Goal: Information Seeking & Learning: Find specific fact

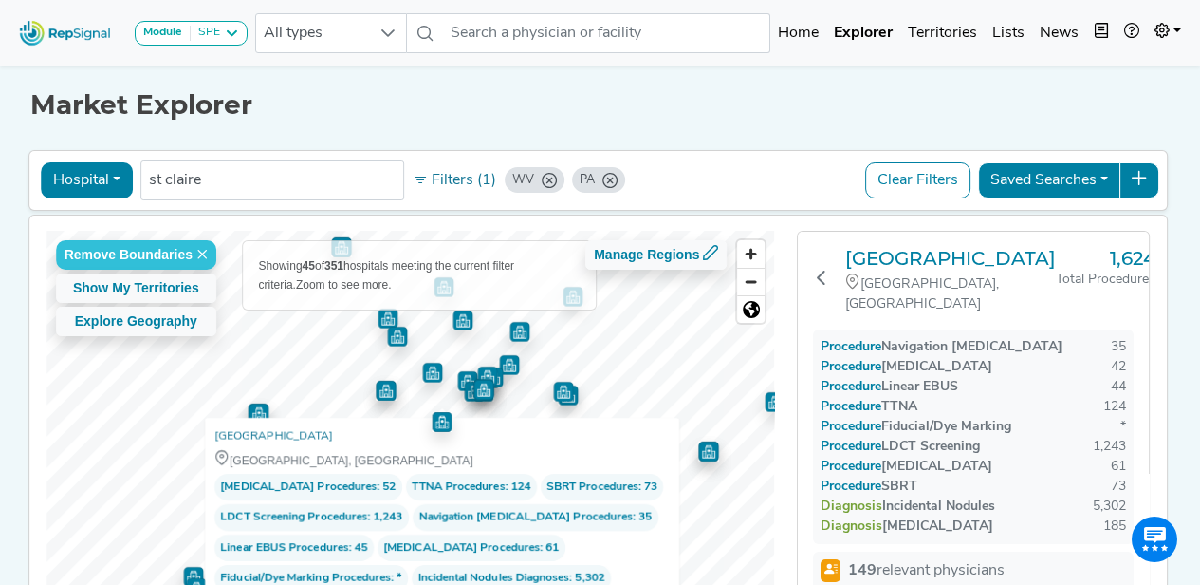
scroll to position [193, 11]
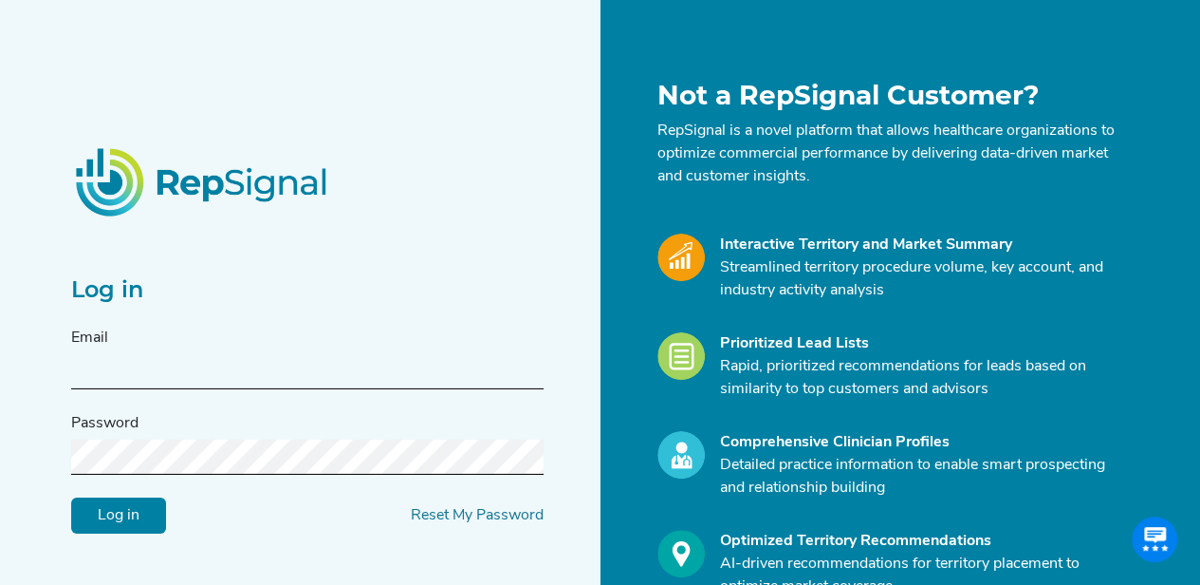
click at [171, 375] on input "text" at bounding box center [307, 371] width 473 height 35
type input "brian.aldrich@medtronic.com"
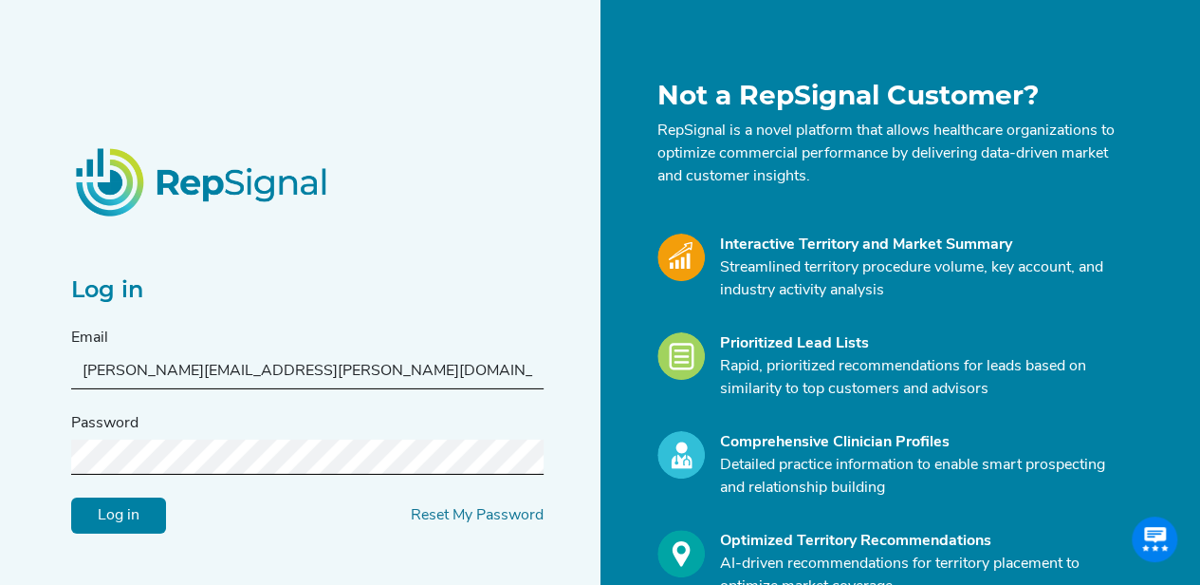
click at [71, 496] on input "Log in" at bounding box center [118, 514] width 95 height 36
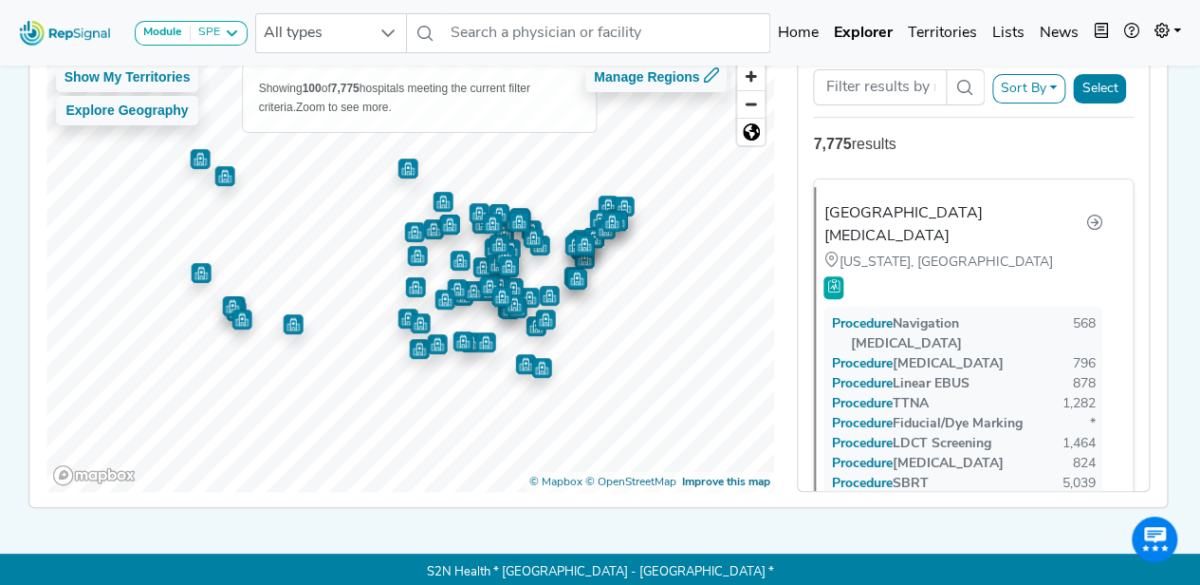
scroll to position [176, 0]
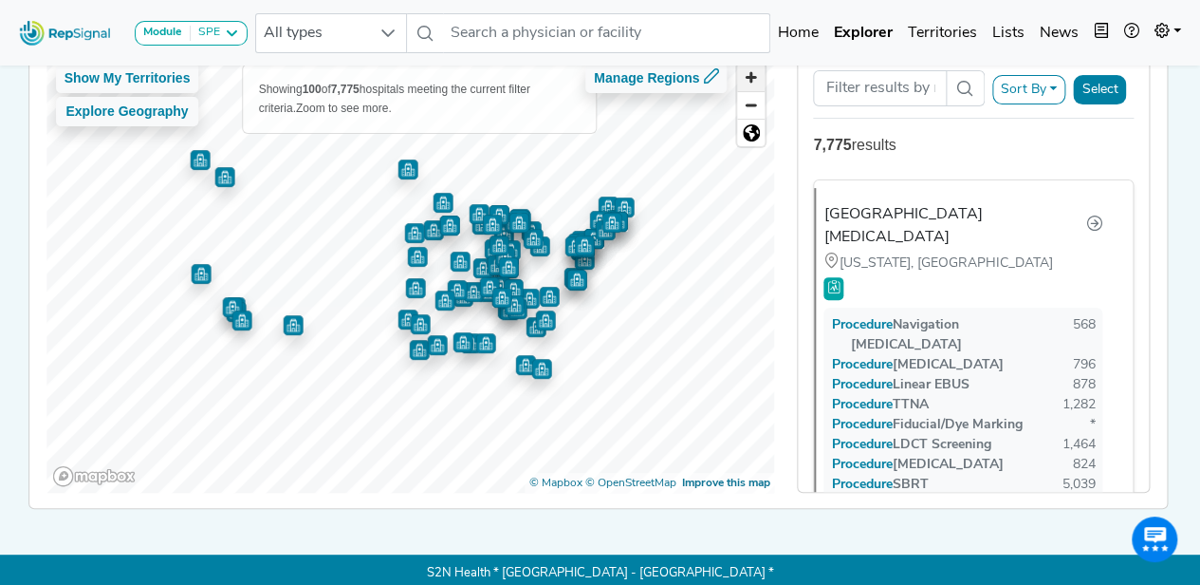
click at [760, 77] on span "Zoom in" at bounding box center [751, 78] width 28 height 28
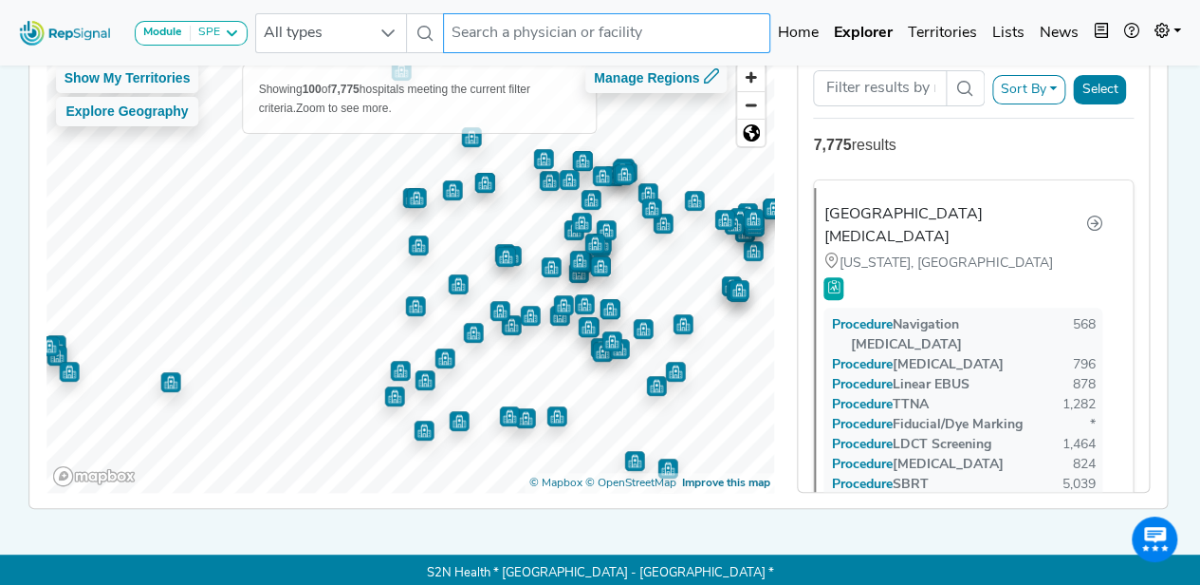
click at [480, 33] on input "text" at bounding box center [606, 33] width 327 height 40
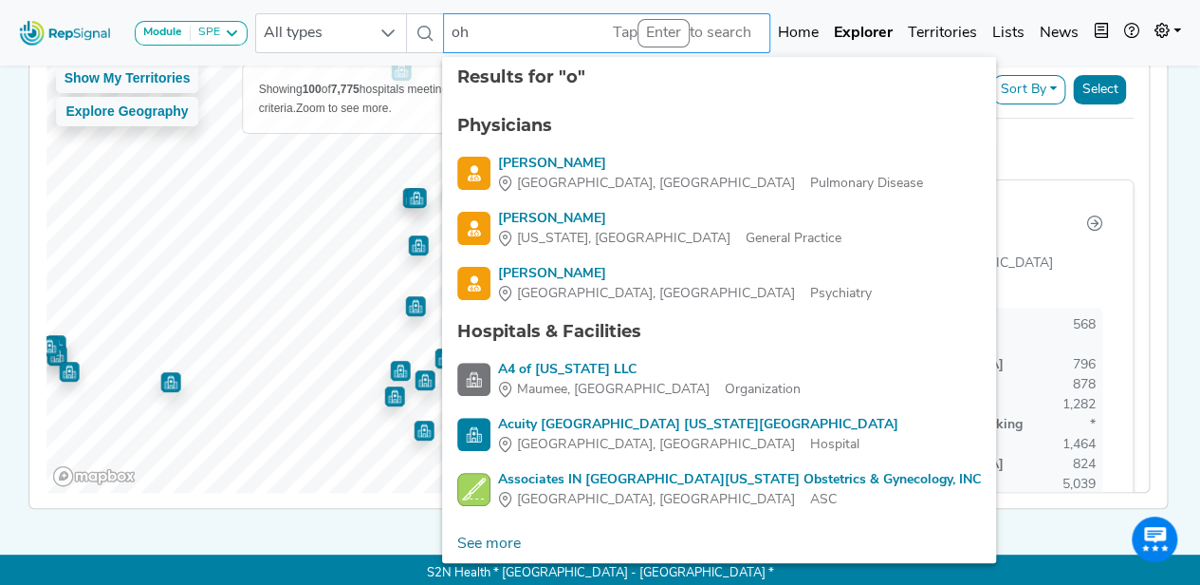
type input "o"
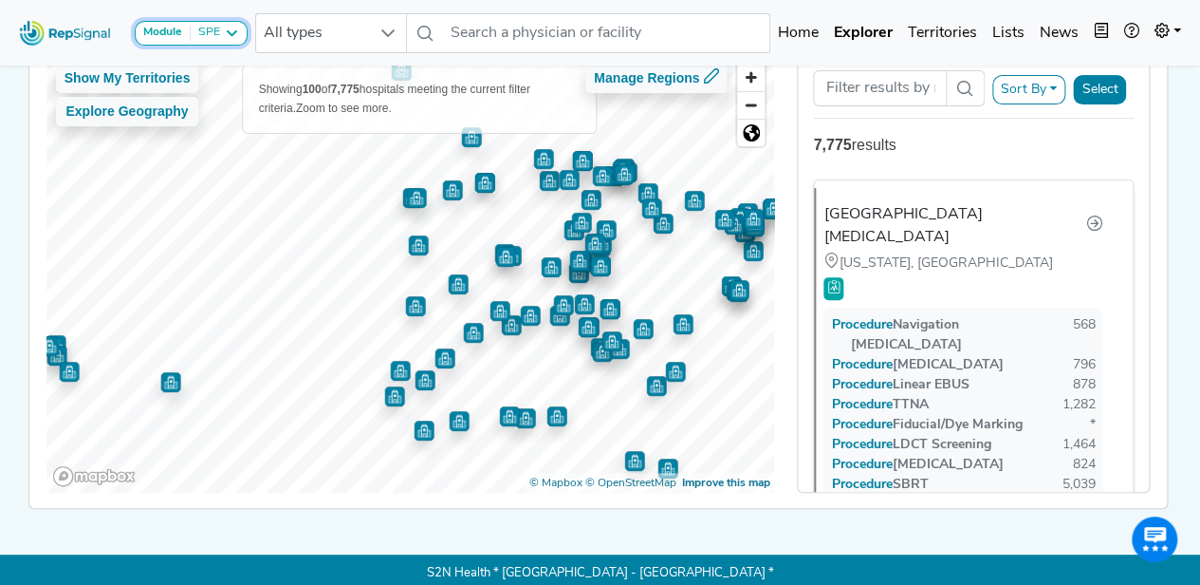
click at [226, 33] on icon at bounding box center [231, 33] width 15 height 15
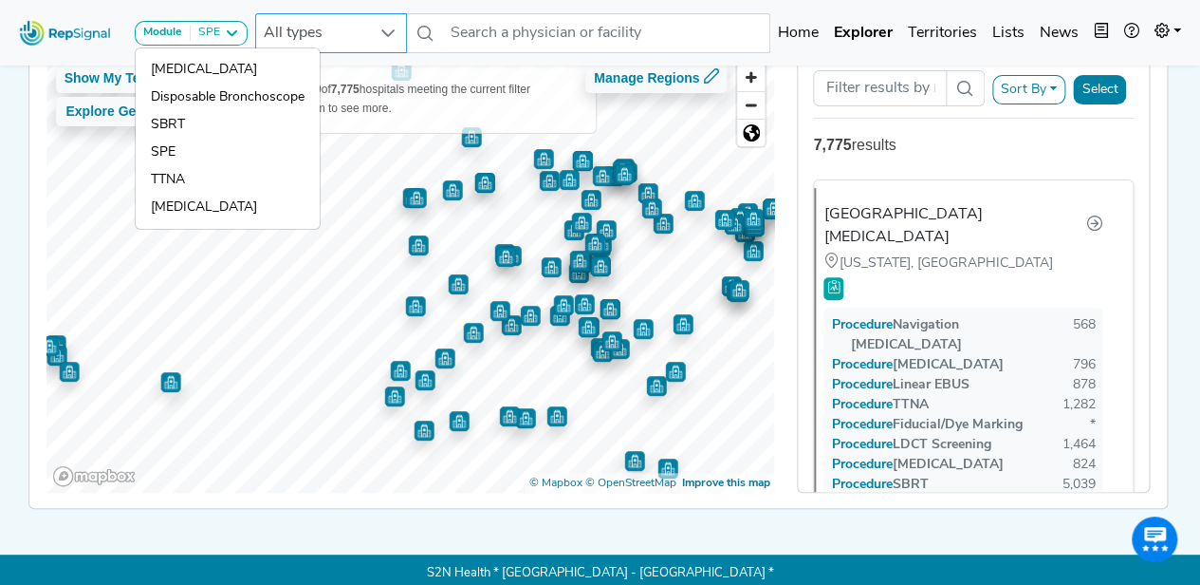
click at [379, 37] on div at bounding box center [388, 33] width 36 height 38
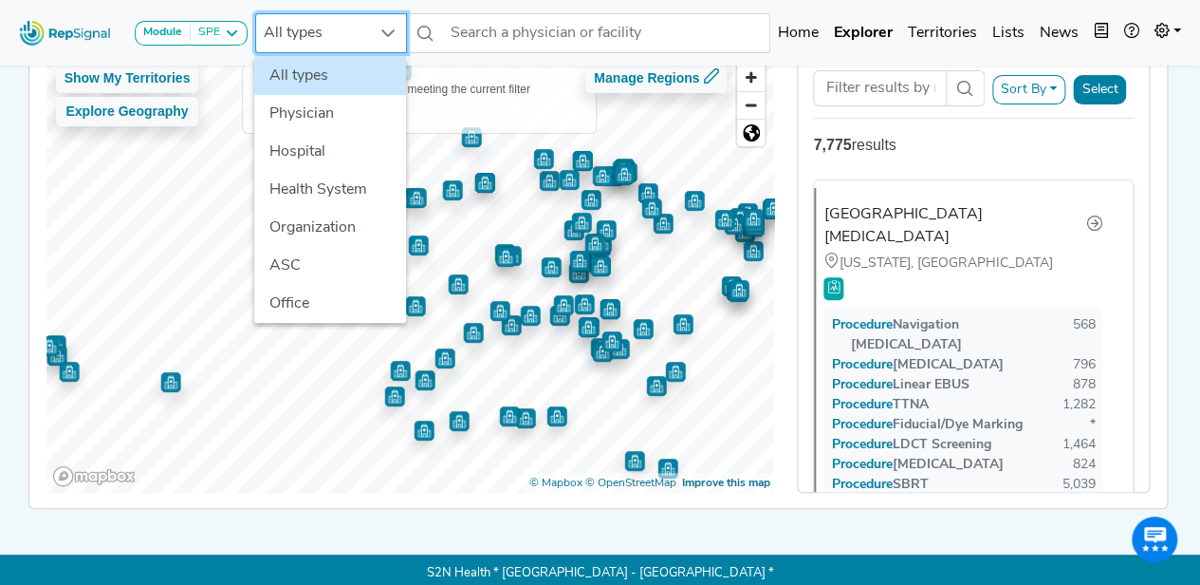
scroll to position [176, 14]
click at [524, 4] on nav "Module SPE Bronchoscopy Disposable Bronchoscope SBRT SPE TTNA Thoracic Surgery …" at bounding box center [600, 32] width 1200 height 65
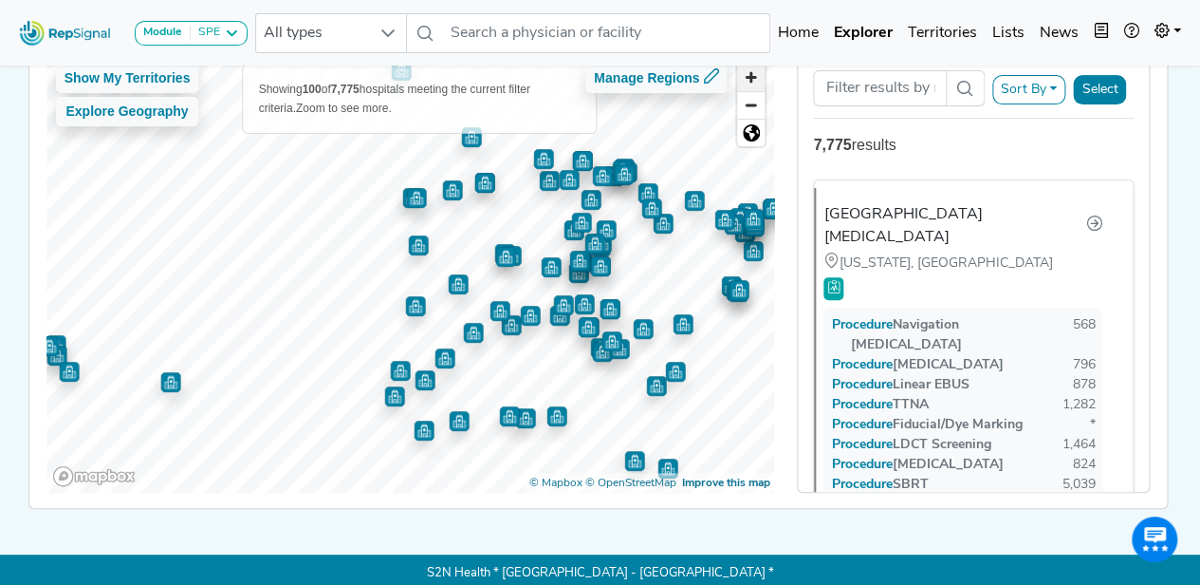
click at [737, 81] on span "Zoom in" at bounding box center [751, 78] width 28 height 28
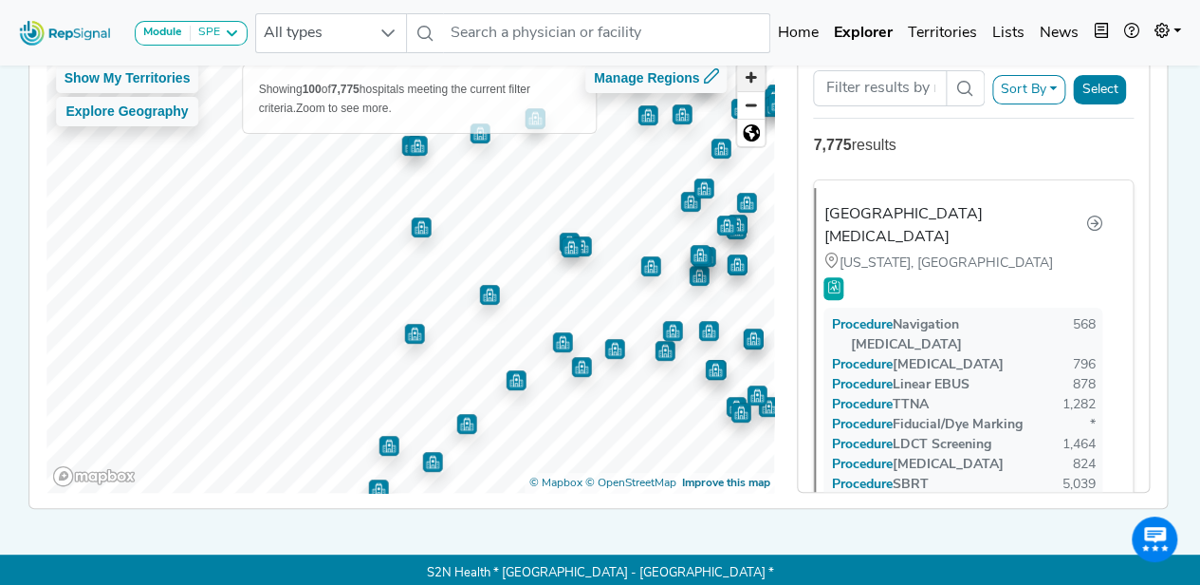
click at [737, 81] on span "Zoom in" at bounding box center [751, 78] width 28 height 28
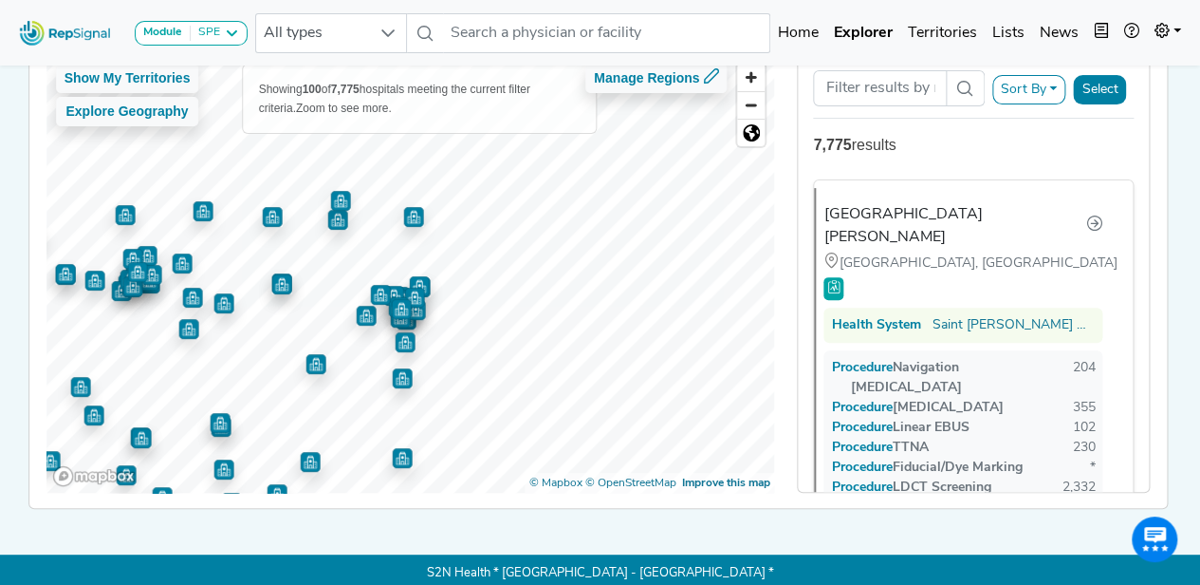
click at [203, 54] on div at bounding box center [410, 54] width 729 height 0
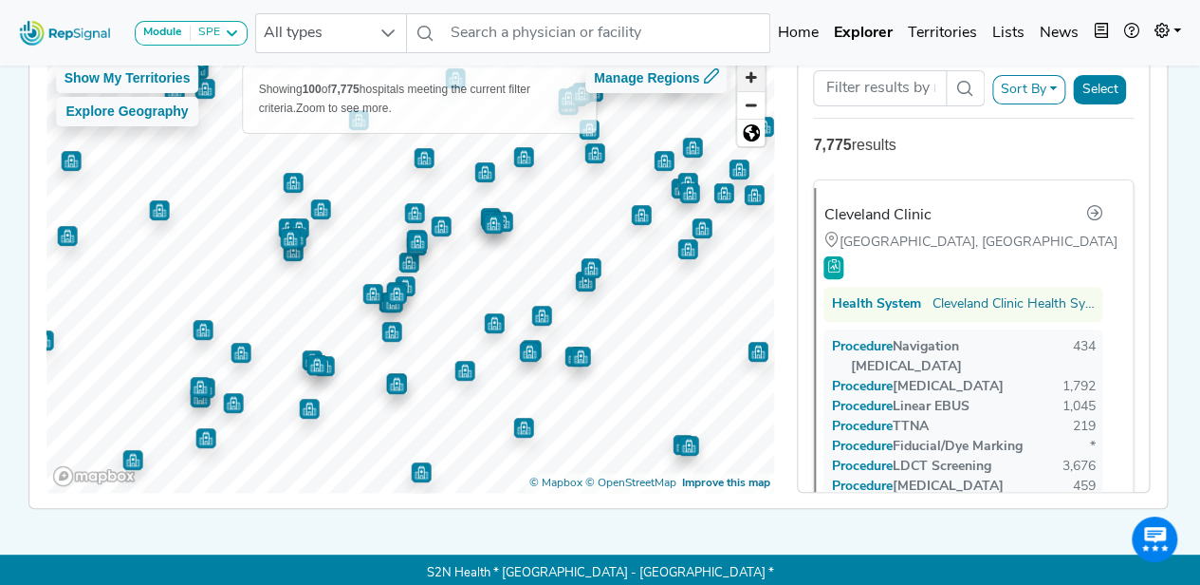
click at [737, 70] on span "Zoom in" at bounding box center [751, 78] width 28 height 28
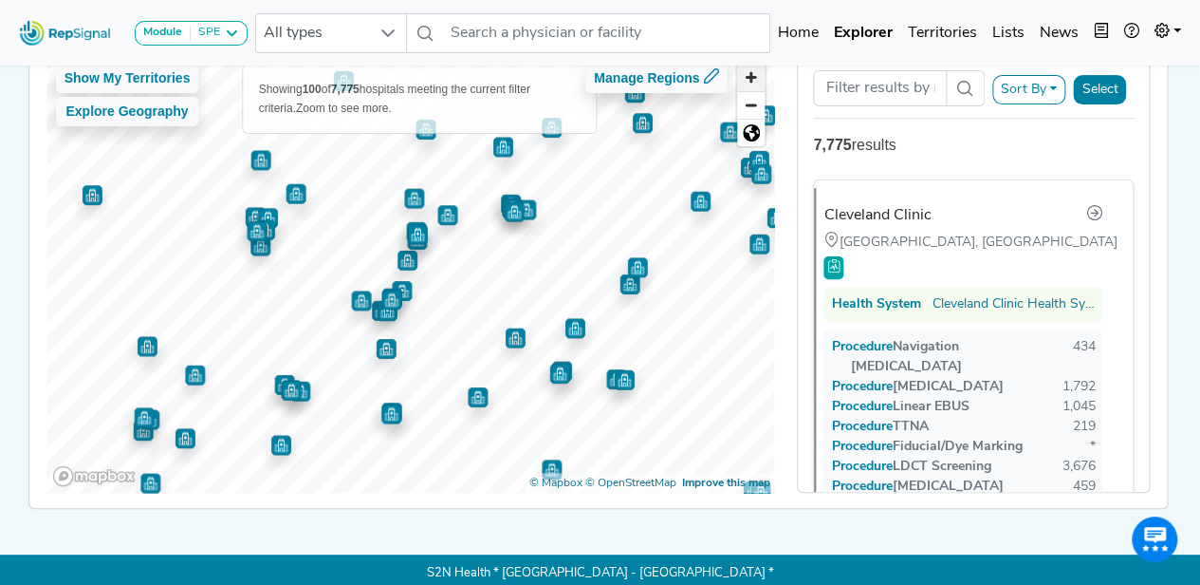
click at [737, 70] on span "Zoom in" at bounding box center [751, 78] width 28 height 28
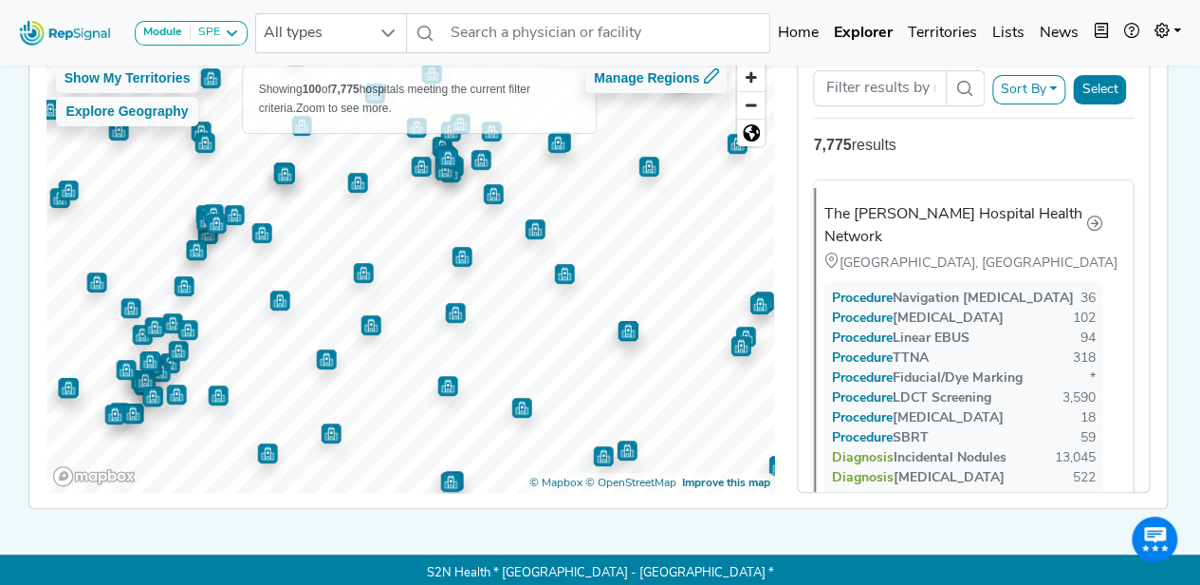
click at [525, 225] on img "Map marker" at bounding box center [535, 229] width 20 height 20
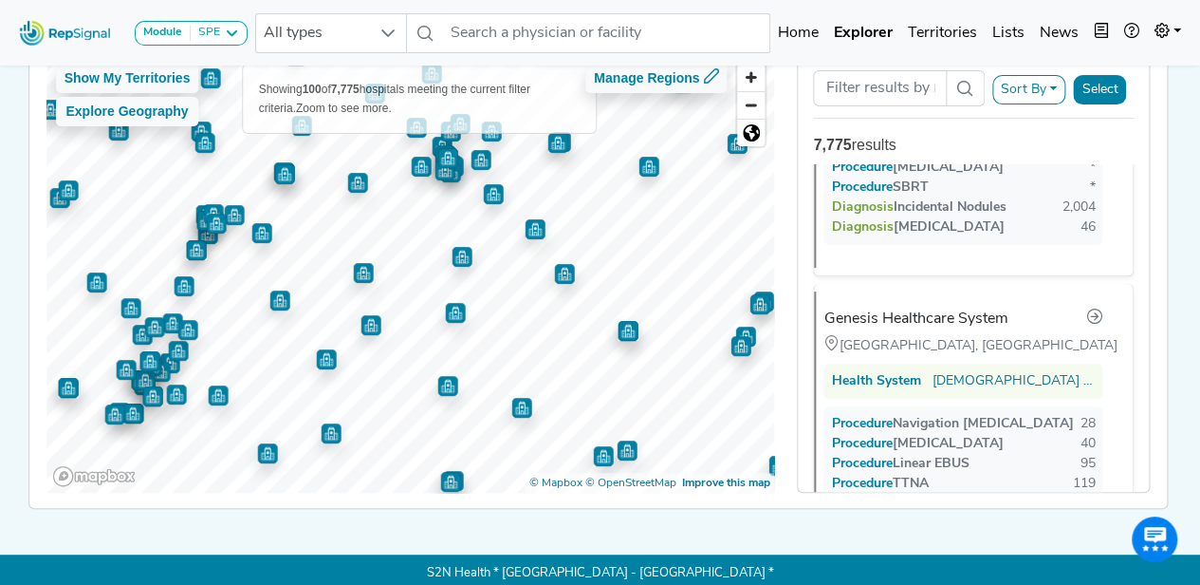
click at [554, 278] on img "Map marker" at bounding box center [564, 274] width 20 height 20
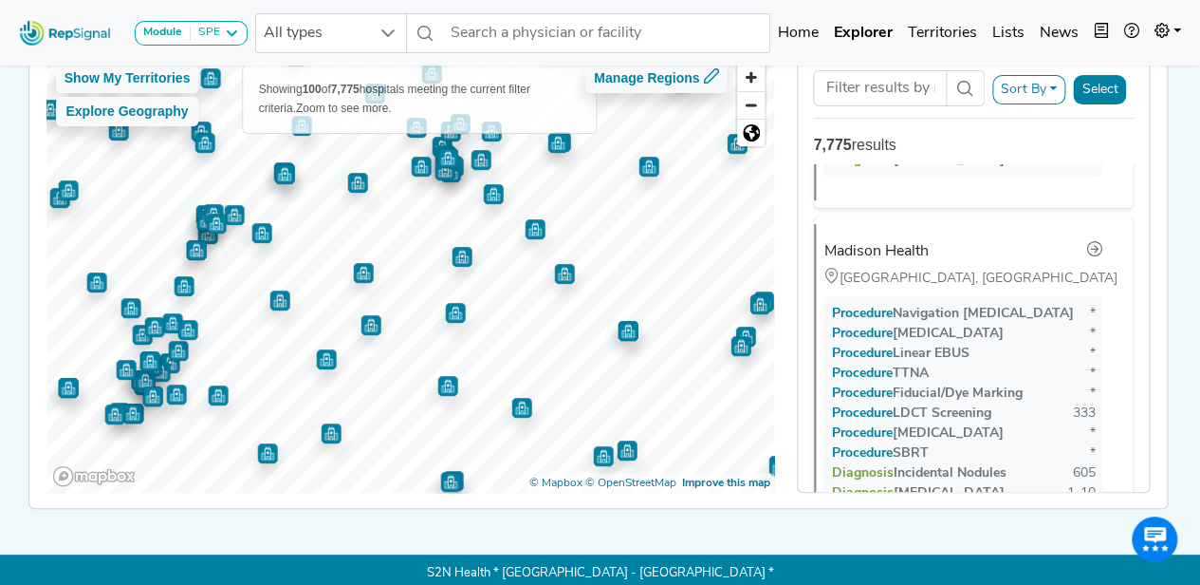
scroll to position [21630, 0]
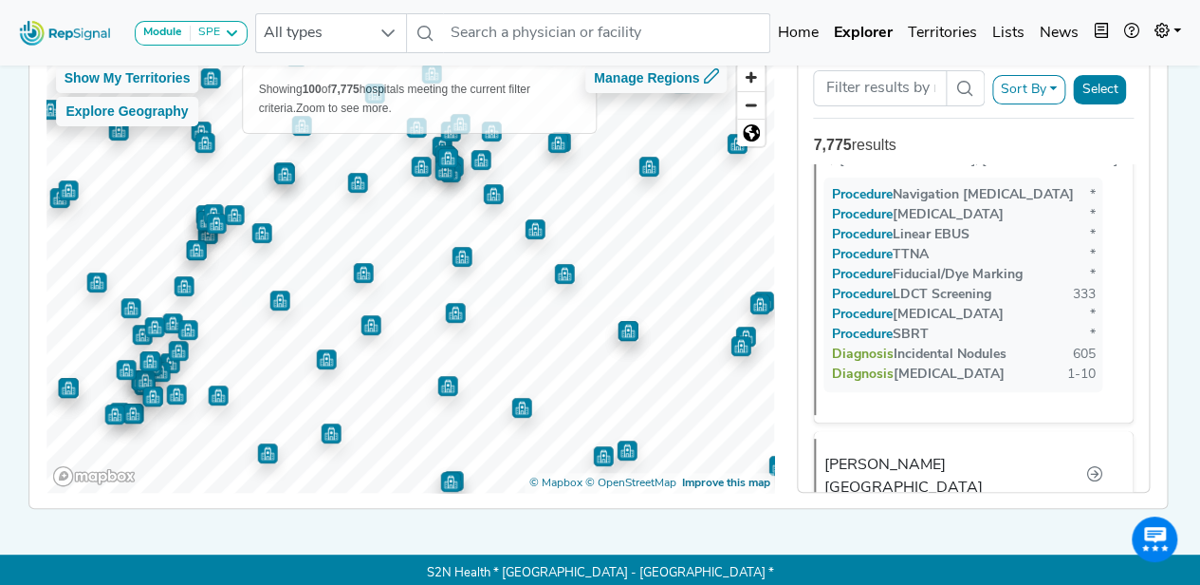
click at [437, 386] on img "Map marker" at bounding box center [447, 386] width 20 height 20
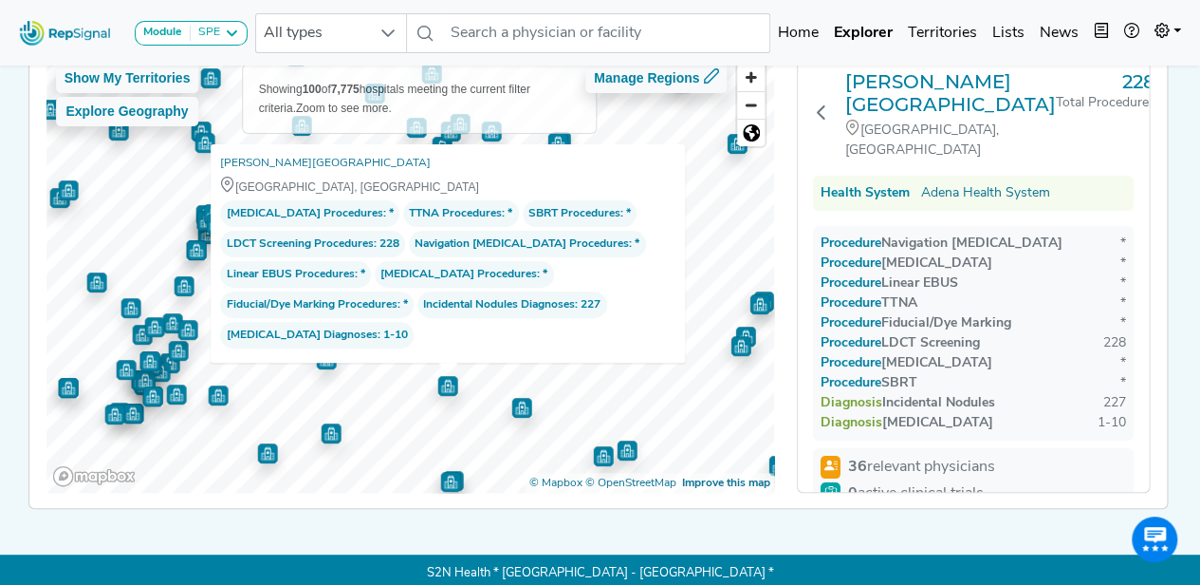
click at [511, 407] on img "Map marker" at bounding box center [521, 408] width 20 height 20
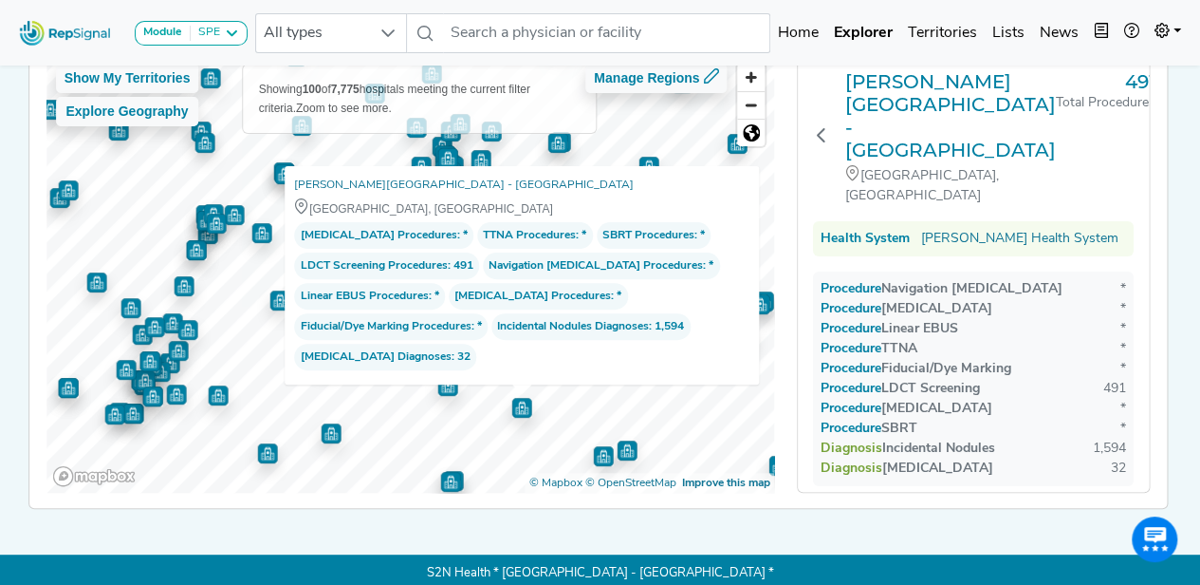
click at [593, 454] on img "Map marker" at bounding box center [603, 456] width 20 height 20
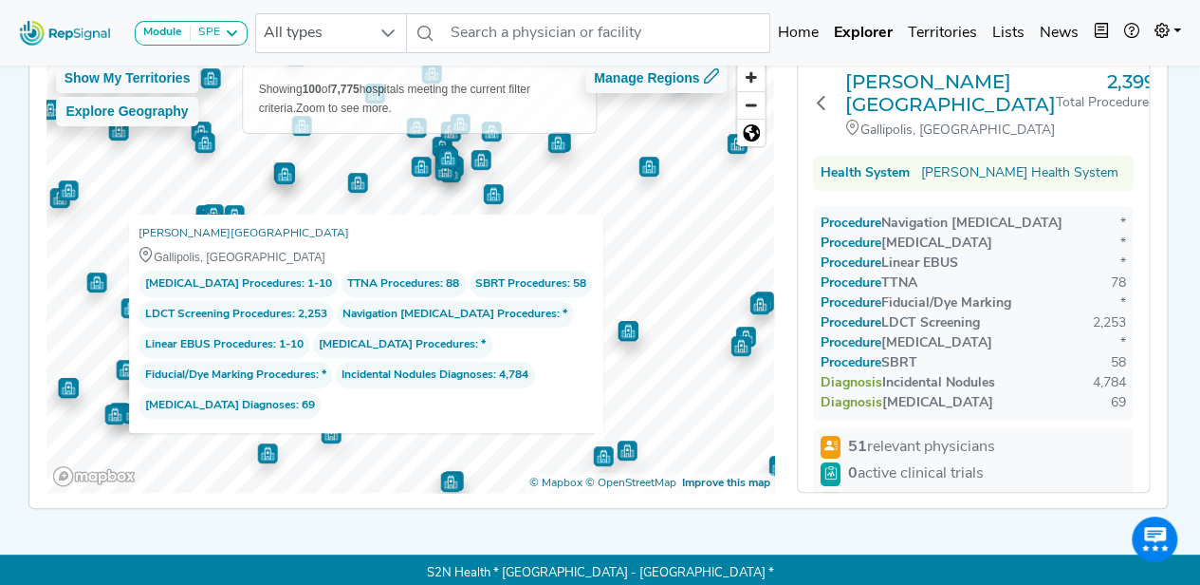
click at [617, 447] on img "Map marker" at bounding box center [627, 450] width 20 height 20
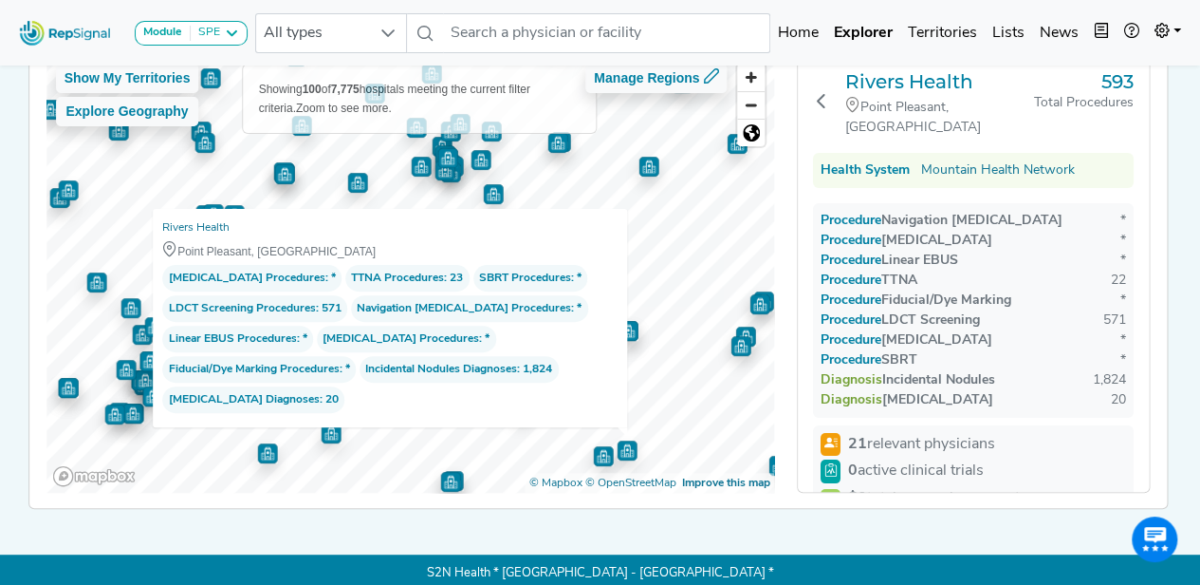
click at [593, 447] on img "Map marker" at bounding box center [603, 455] width 21 height 21
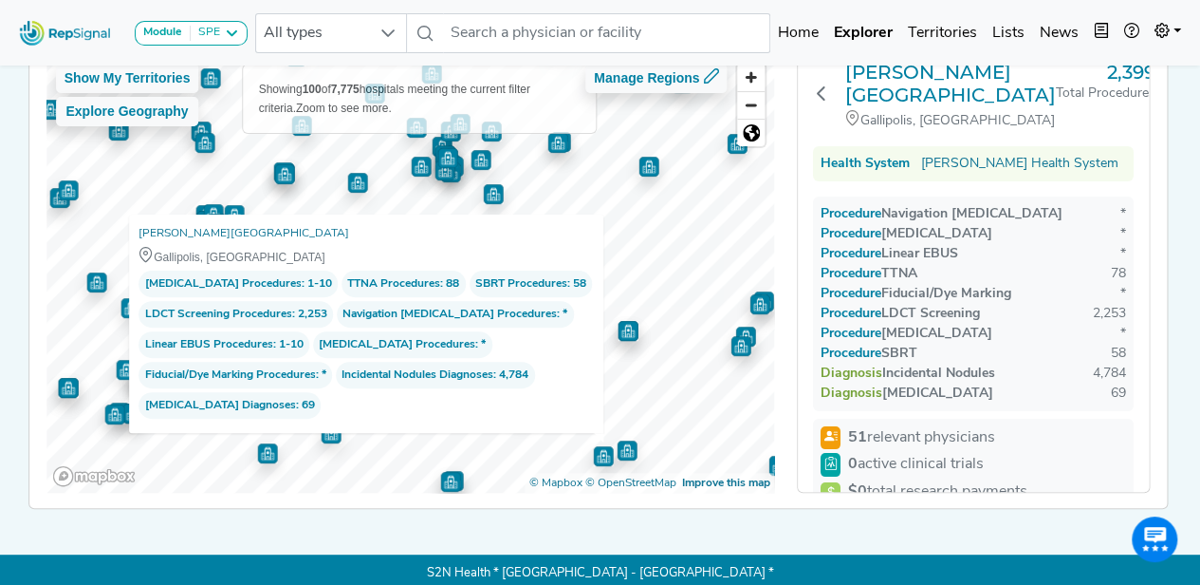
scroll to position [9, 0]
click at [202, 228] on link "Holzer Medical Center" at bounding box center [244, 233] width 211 height 19
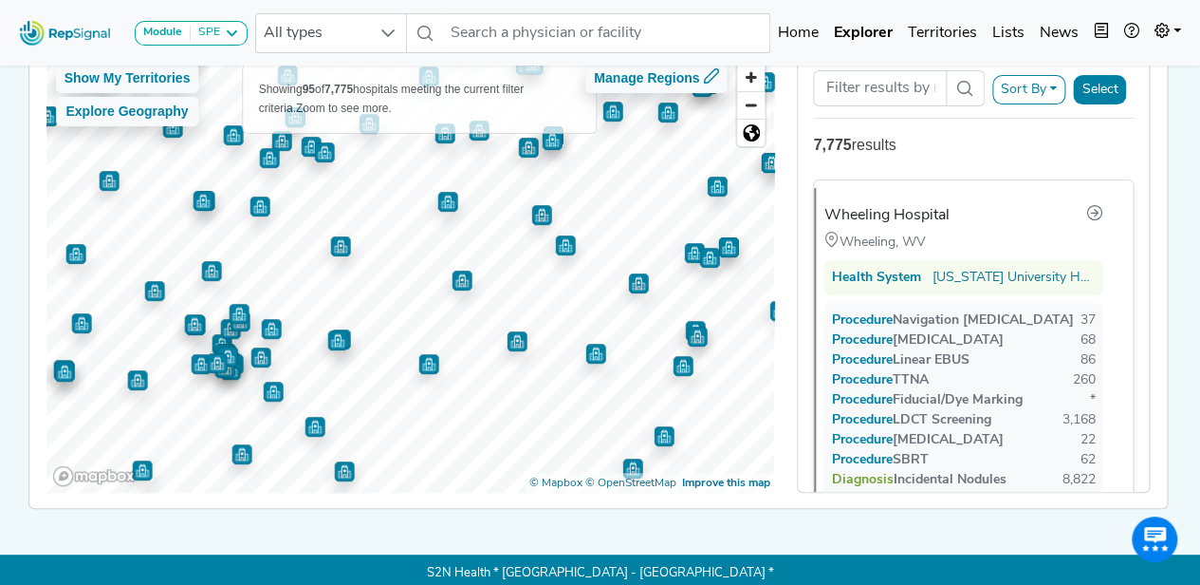
scroll to position [0, 0]
click at [452, 278] on img "Map marker" at bounding box center [462, 280] width 20 height 20
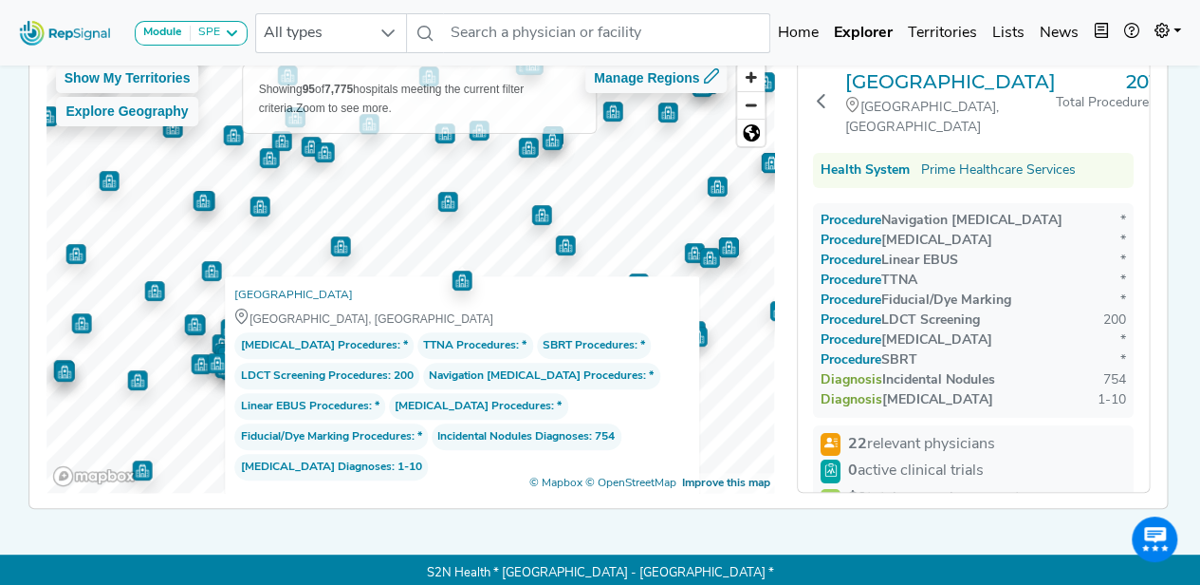
click at [452, 278] on img "Map marker" at bounding box center [462, 279] width 20 height 20
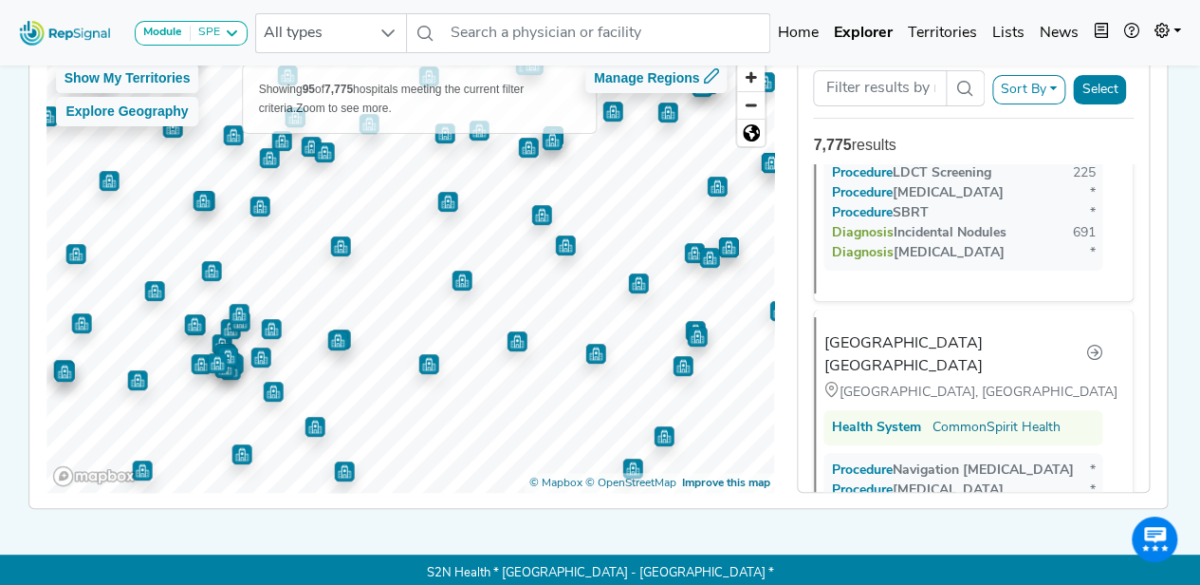
scroll to position [18937, 0]
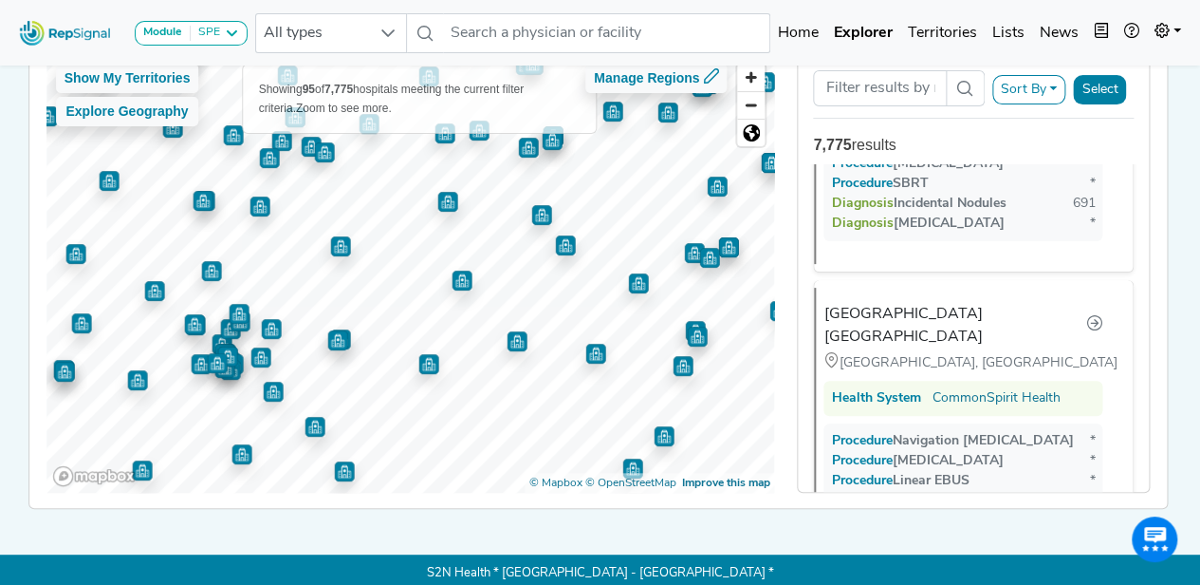
click at [555, 251] on img "Map marker" at bounding box center [565, 245] width 20 height 20
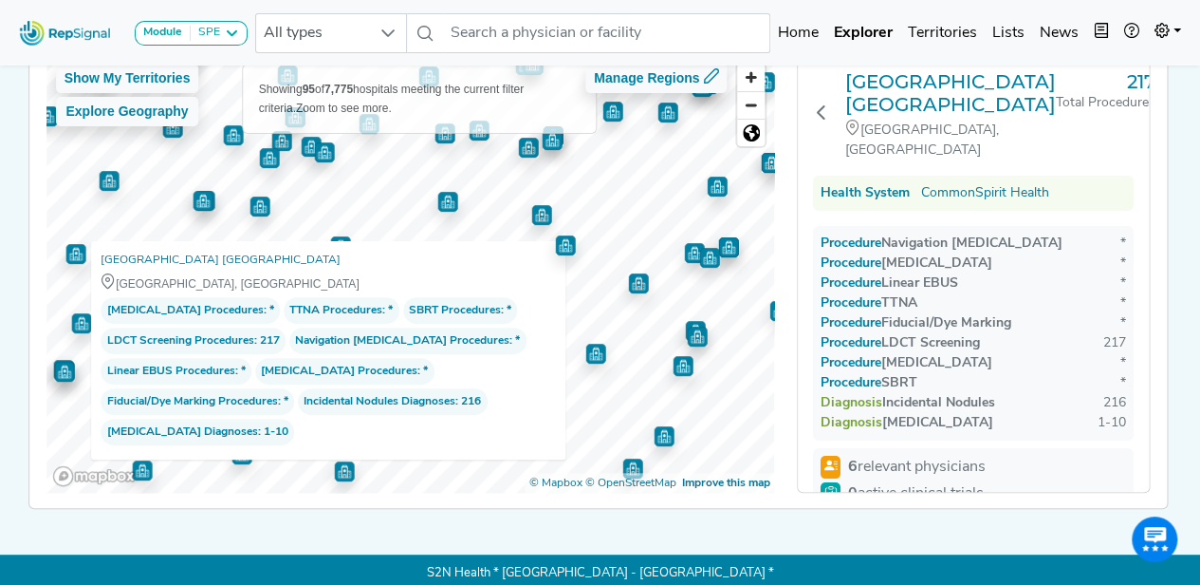
click at [531, 219] on img "Map marker" at bounding box center [541, 215] width 20 height 20
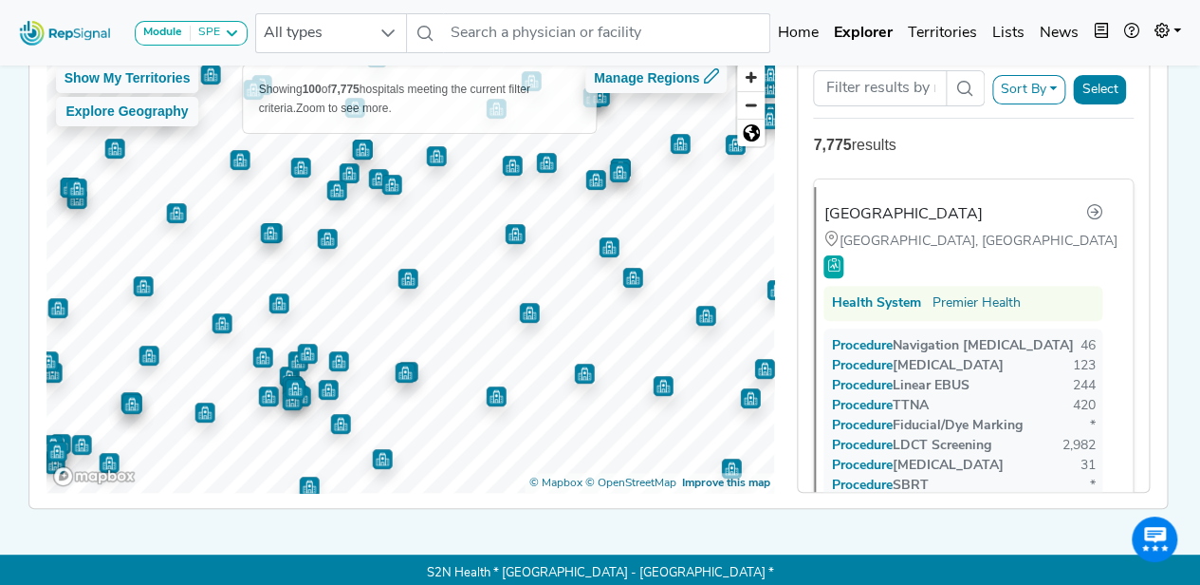
scroll to position [0, 0]
click at [599, 253] on img "Map marker" at bounding box center [609, 247] width 20 height 20
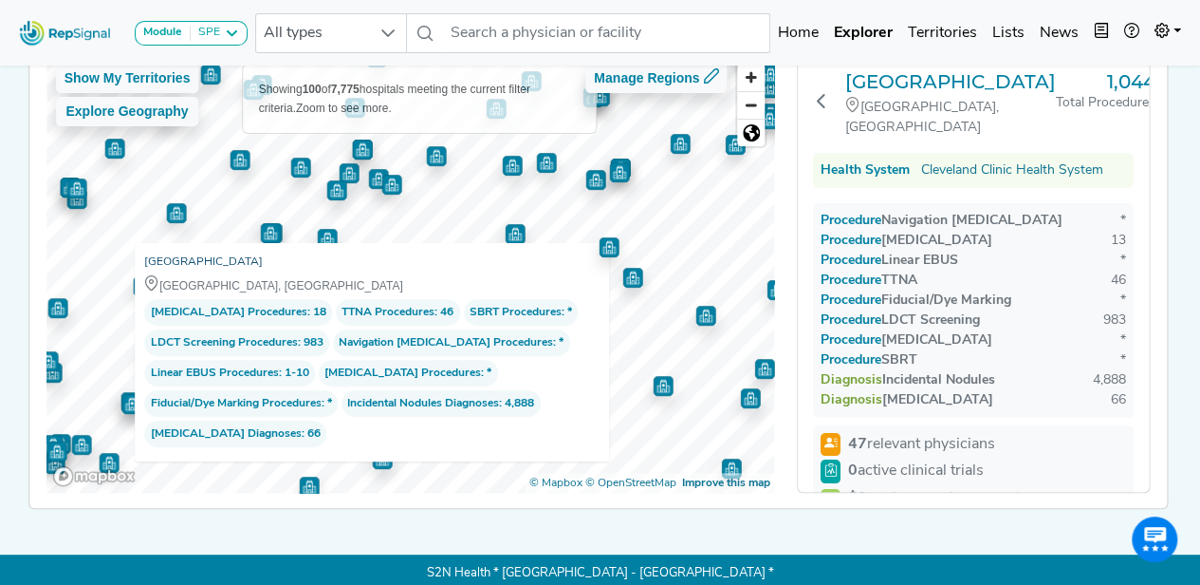
click at [234, 261] on link "Cleveland Clinic Union Hospital" at bounding box center [203, 261] width 119 height 19
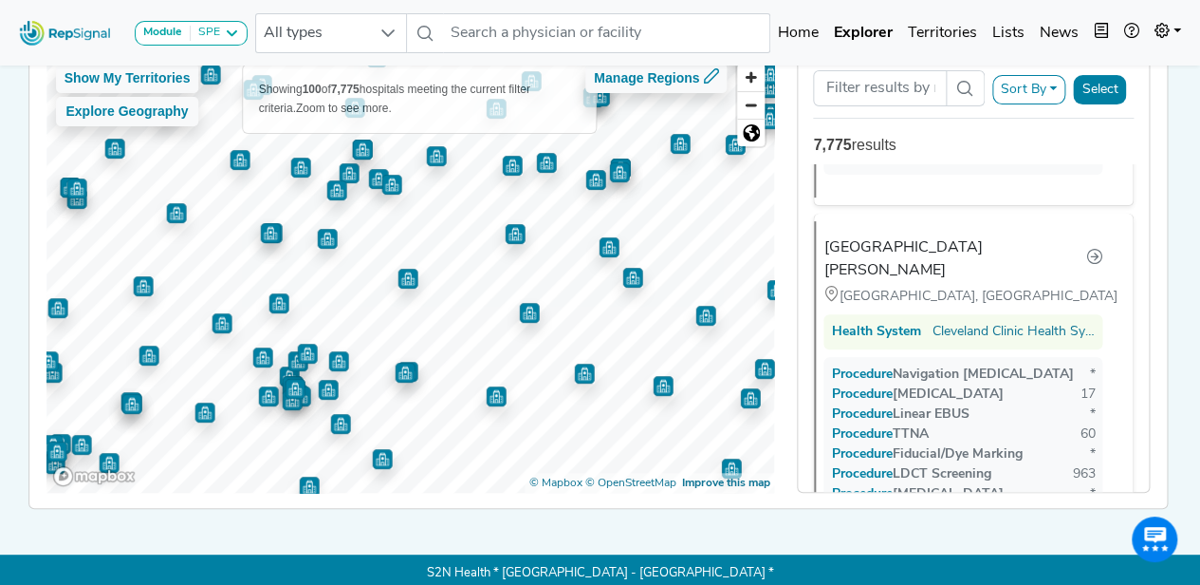
scroll to position [9334, 0]
click at [398, 279] on img "Map marker" at bounding box center [408, 279] width 20 height 20
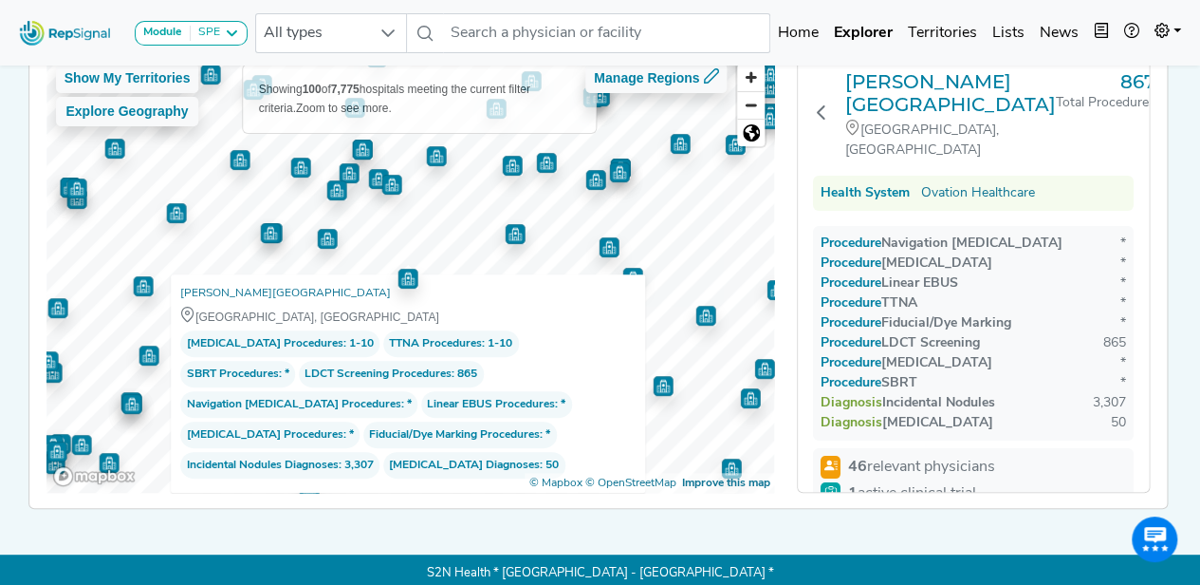
click at [505, 229] on img "Map marker" at bounding box center [515, 234] width 20 height 20
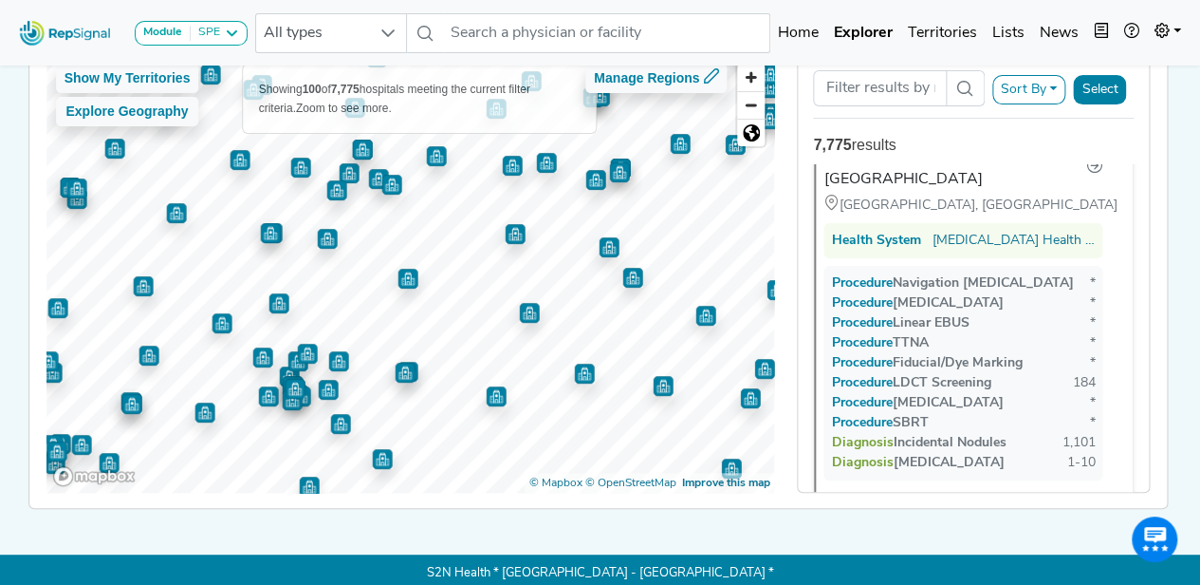
click at [398, 272] on img "Map marker" at bounding box center [408, 278] width 21 height 21
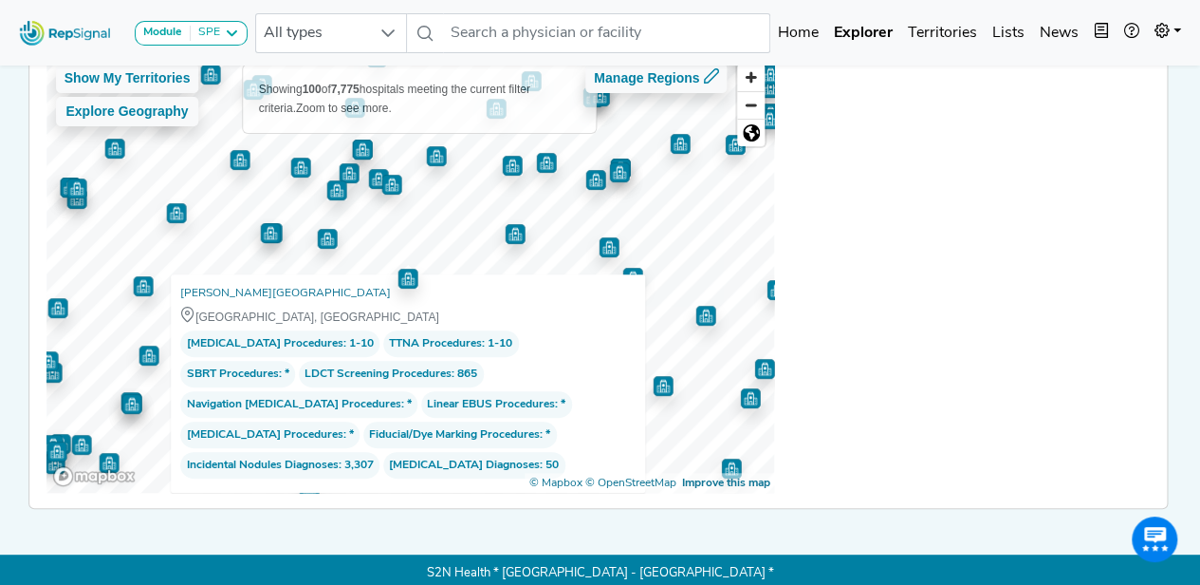
scroll to position [0, 0]
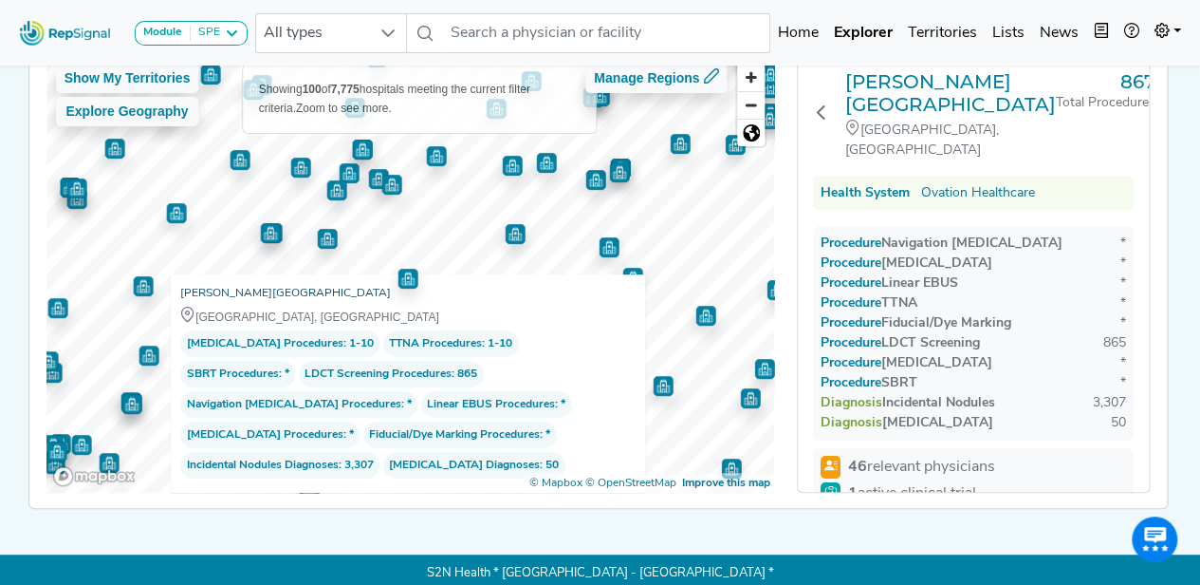
click at [243, 290] on link "[PERSON_NAME][GEOGRAPHIC_DATA]" at bounding box center [285, 293] width 211 height 19
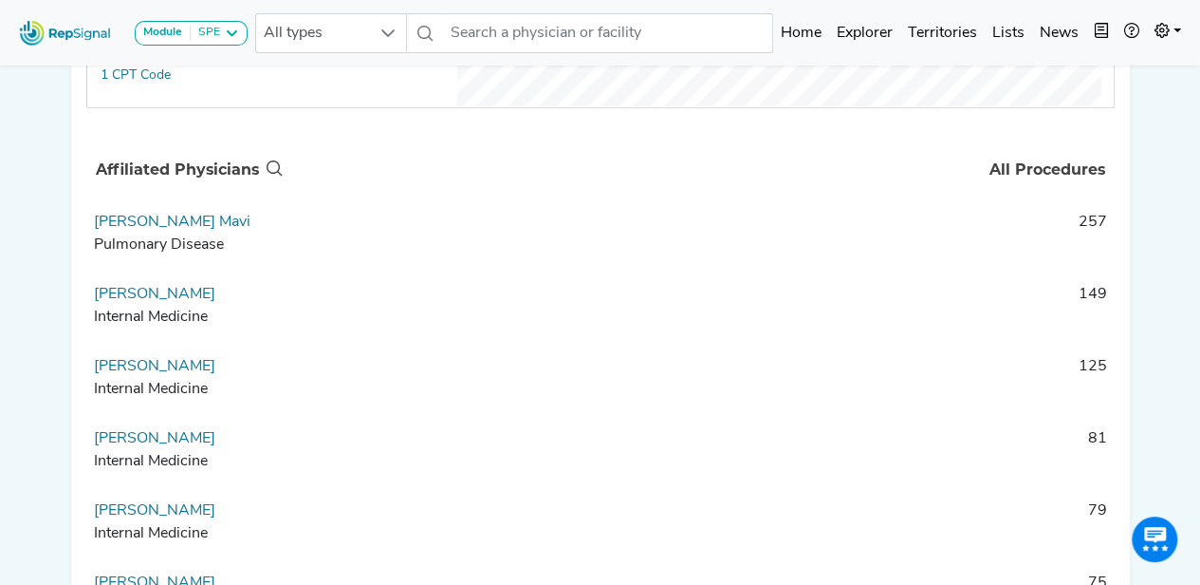
scroll to position [1179, 0]
click at [156, 231] on link "Santpal Mavi" at bounding box center [172, 222] width 157 height 15
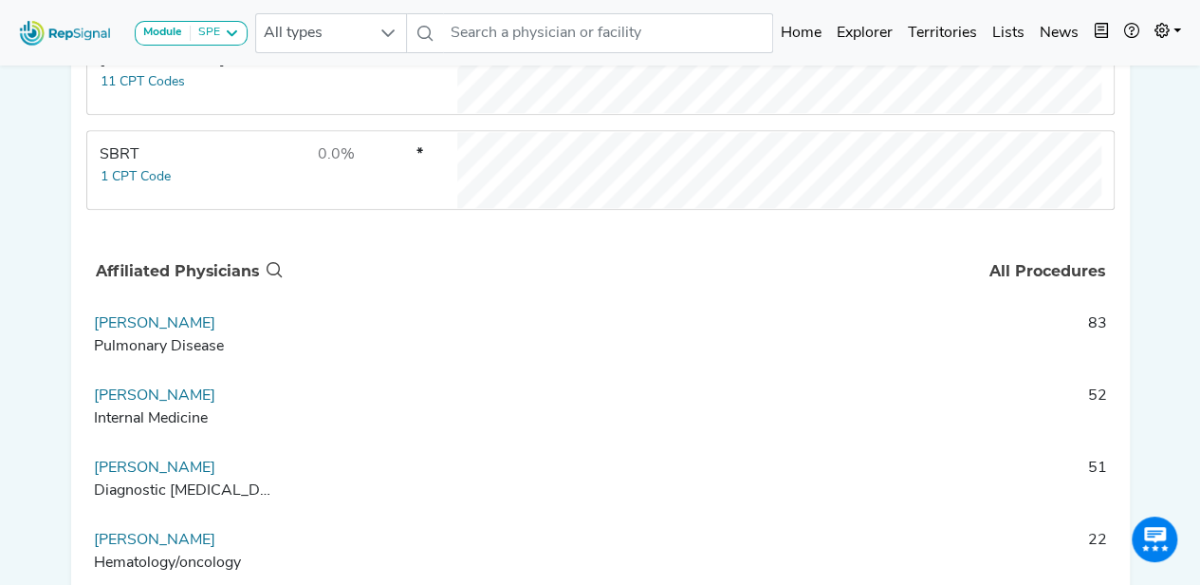
scroll to position [1078, 0]
click at [177, 332] on link "William Swoger" at bounding box center [154, 324] width 121 height 15
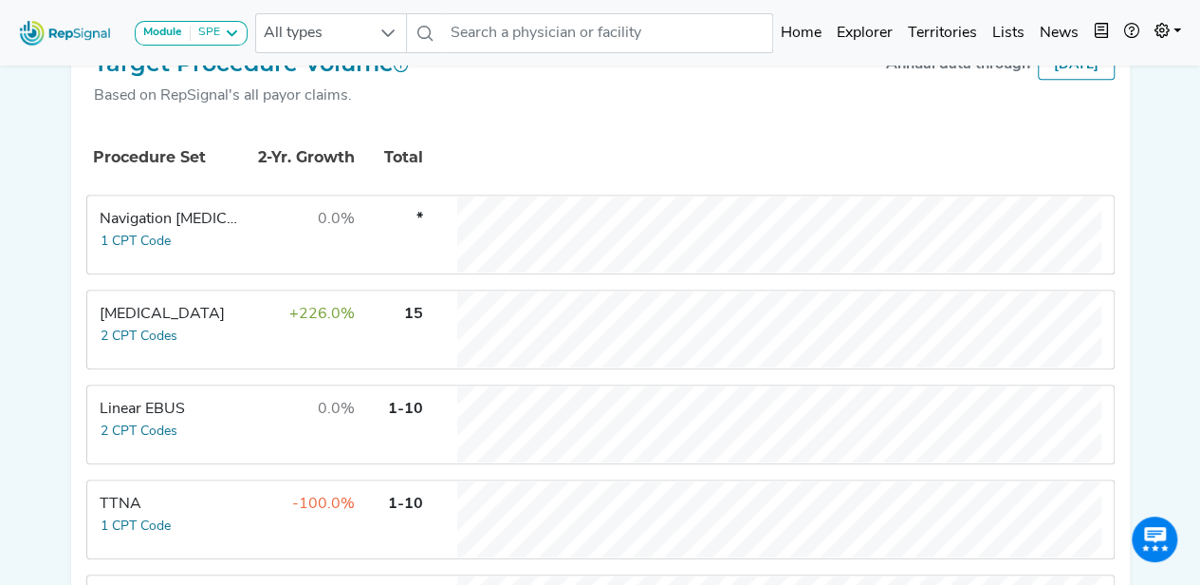
scroll to position [0, 2]
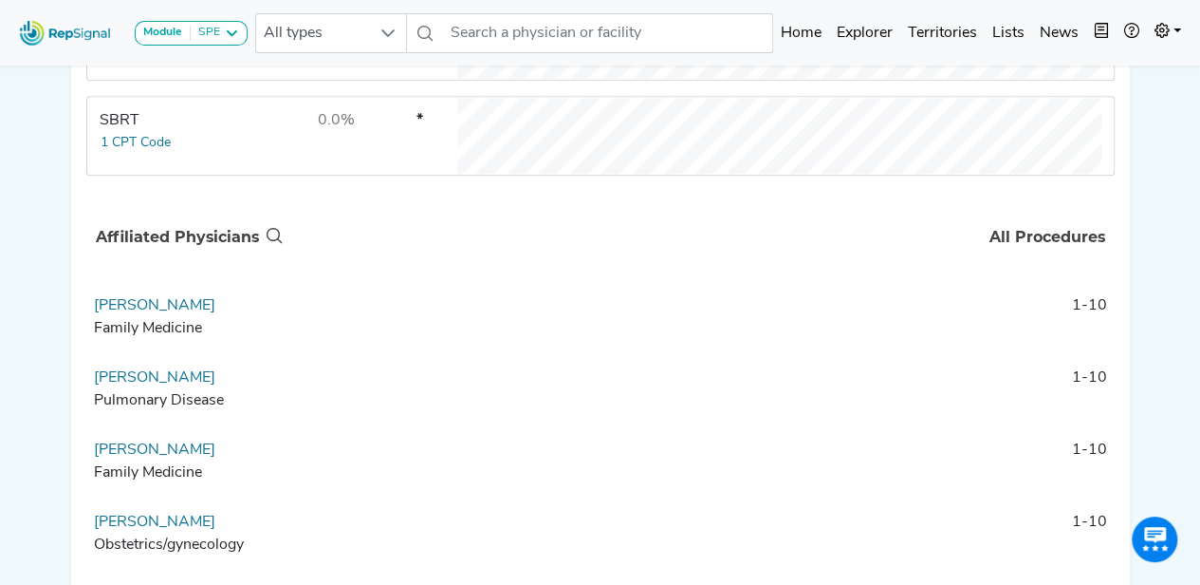
scroll to position [1286, 0]
